Goal: Transaction & Acquisition: Purchase product/service

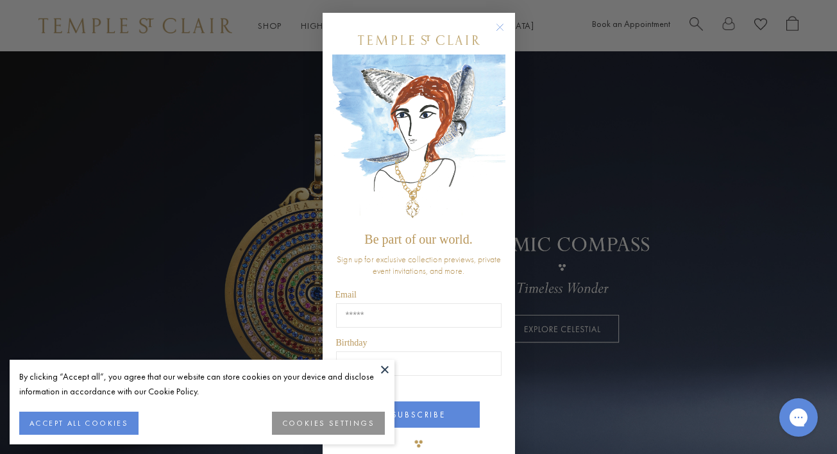
click at [505, 22] on circle "Close dialog" at bounding box center [499, 27] width 15 height 15
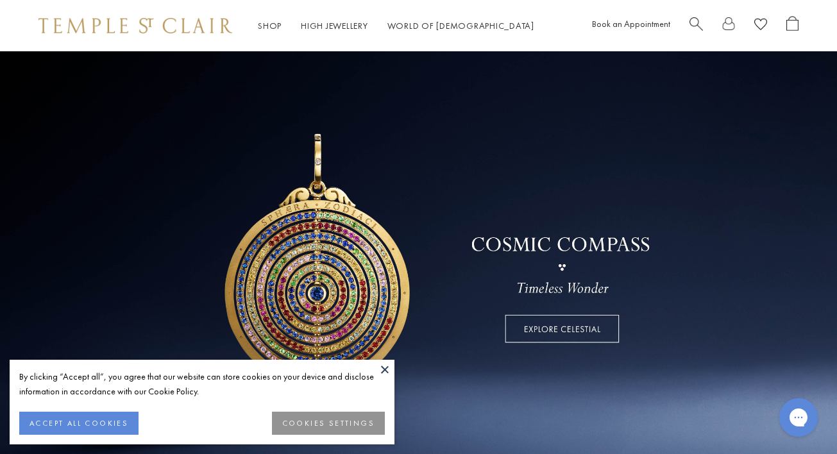
click at [101, 416] on button "ACCEPT ALL COOKIES" at bounding box center [78, 423] width 119 height 23
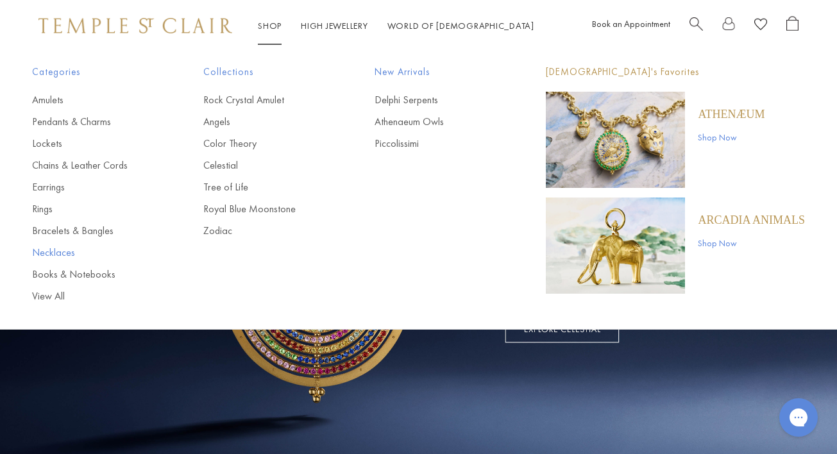
click at [44, 255] on link "Necklaces" at bounding box center [92, 253] width 120 height 14
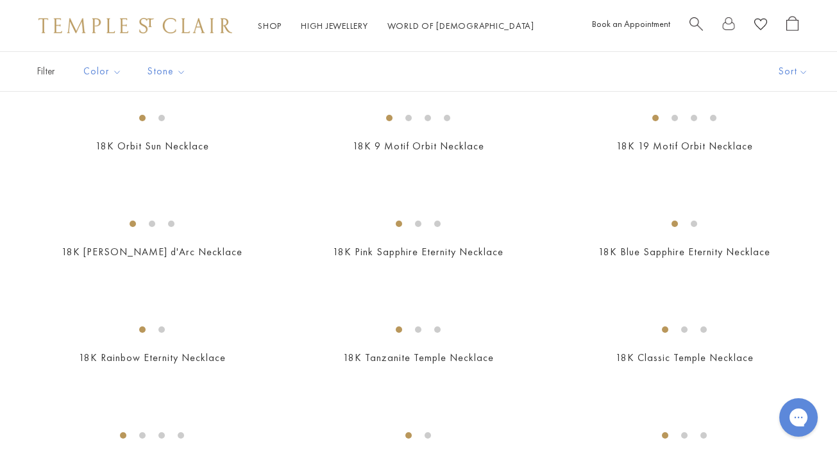
scroll to position [765, 0]
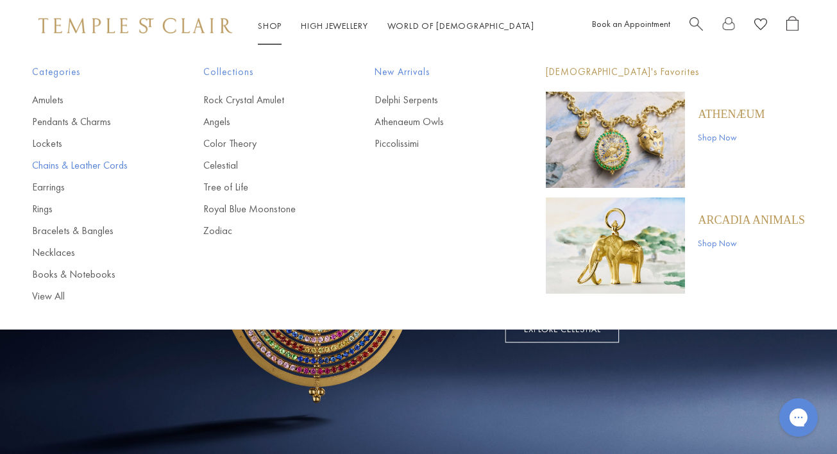
click at [53, 167] on link "Chains & Leather Cords" at bounding box center [92, 165] width 120 height 14
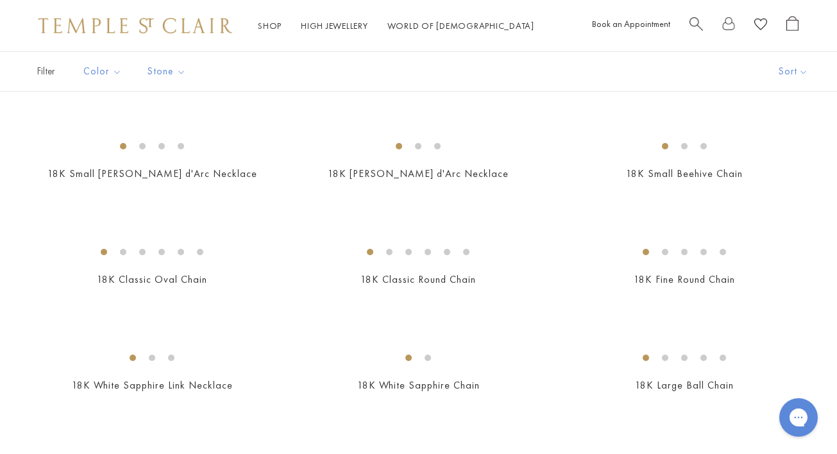
scroll to position [186, 0]
click at [0, 0] on img at bounding box center [0, 0] width 0 height 0
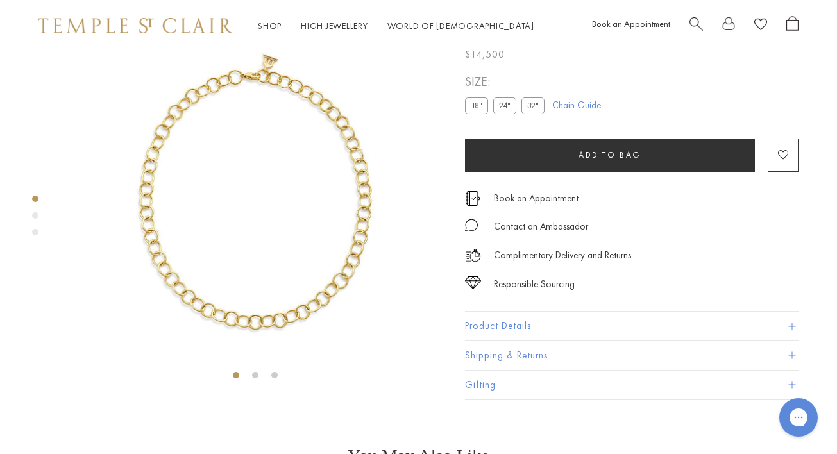
scroll to position [51, 0]
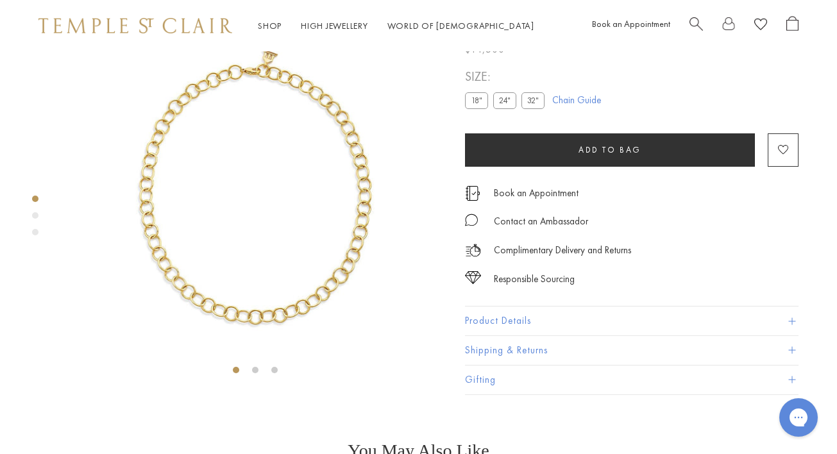
click at [502, 109] on label "24"" at bounding box center [504, 101] width 23 height 16
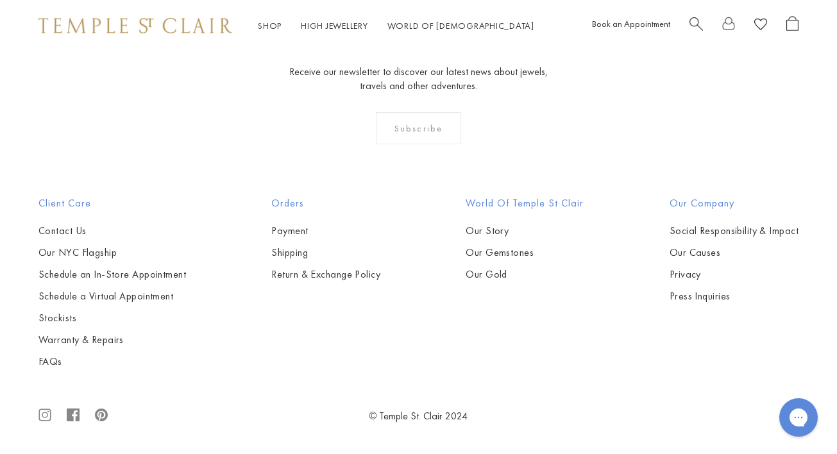
scroll to position [1452, 0]
click at [0, 0] on img at bounding box center [0, 0] width 0 height 0
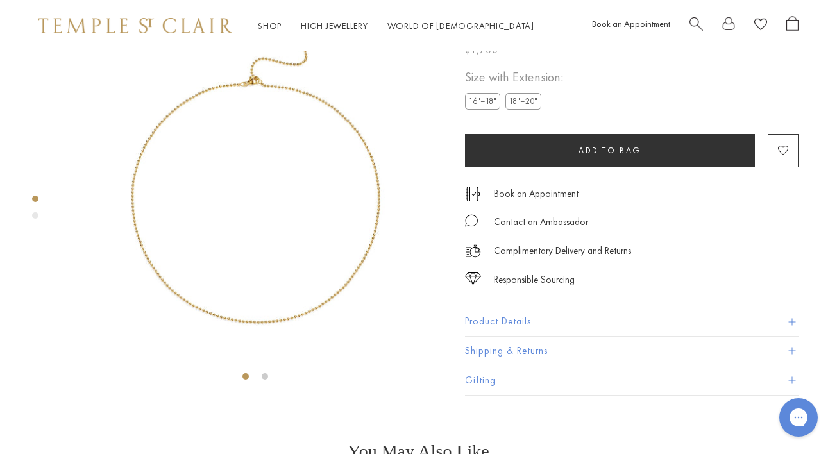
scroll to position [51, 0]
click at [521, 109] on label "18"–20"" at bounding box center [523, 101] width 36 height 16
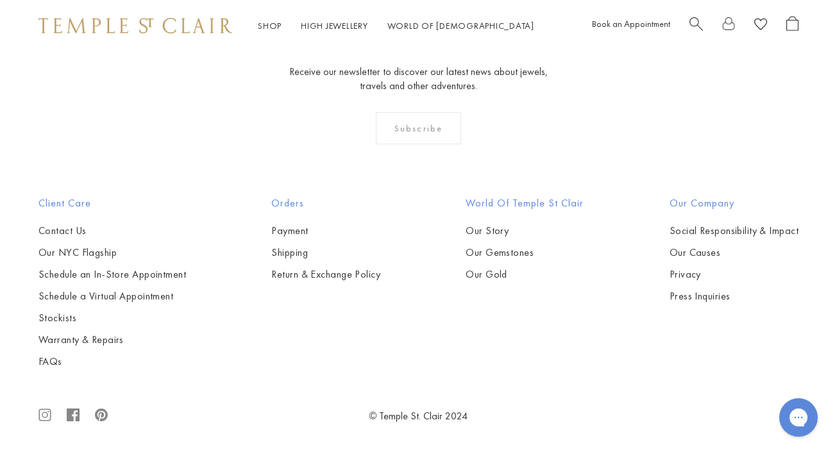
click at [0, 0] on img at bounding box center [0, 0] width 0 height 0
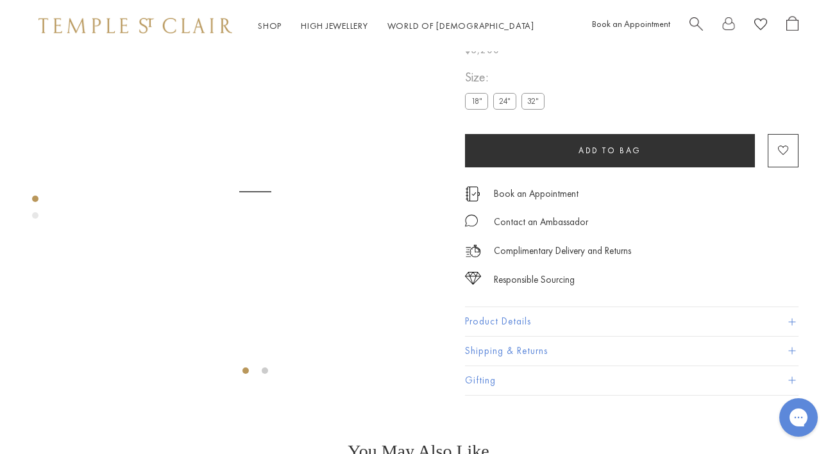
scroll to position [51, 0]
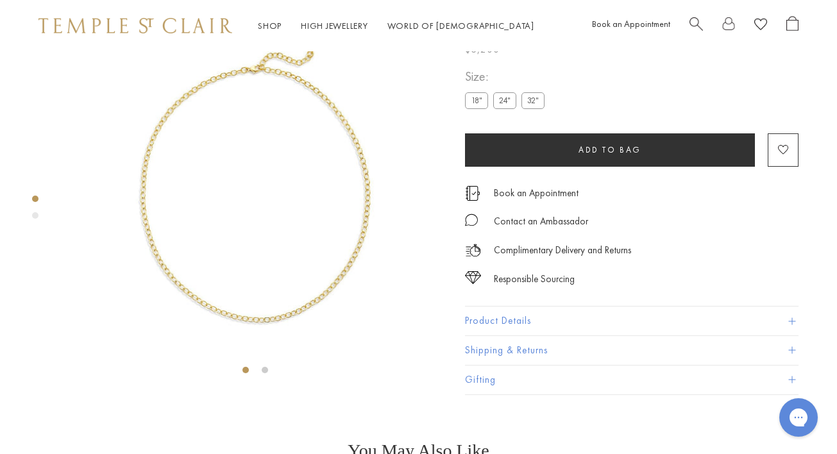
click at [505, 109] on label "24"" at bounding box center [504, 101] width 23 height 16
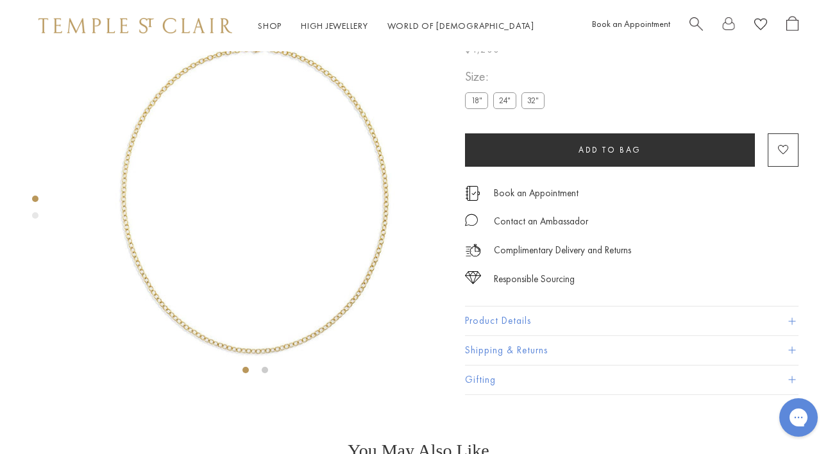
click at [478, 109] on label "18"" at bounding box center [476, 101] width 23 height 16
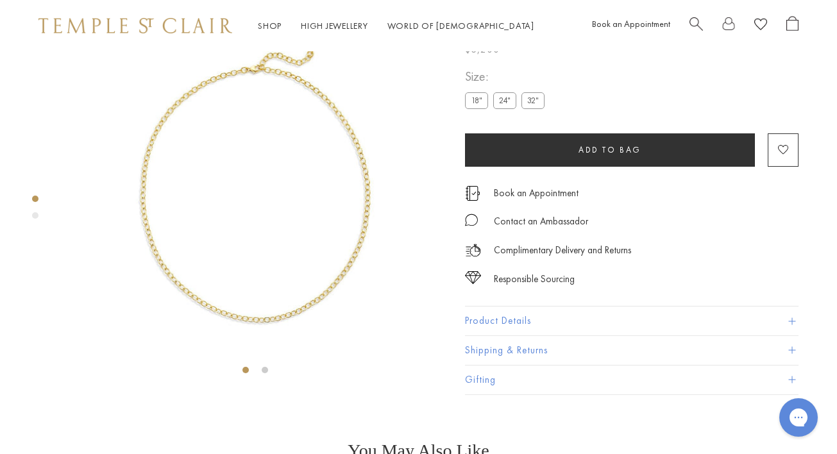
click at [503, 109] on label "24"" at bounding box center [504, 101] width 23 height 16
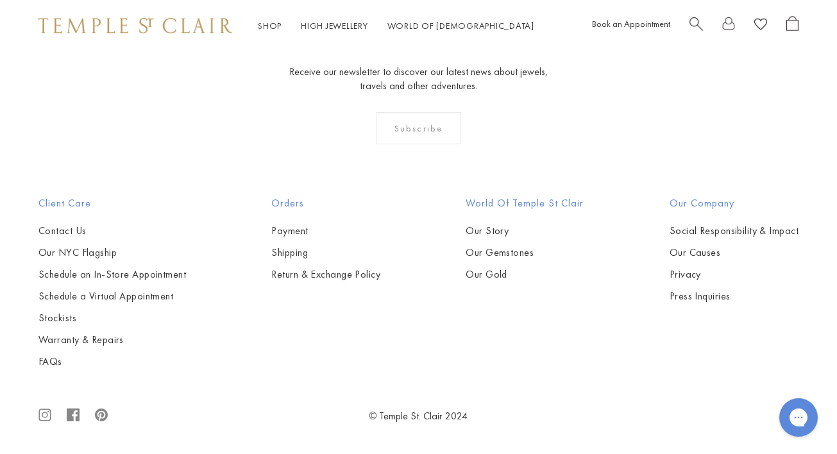
scroll to position [2731, 0]
